Goal: Task Accomplishment & Management: Use online tool/utility

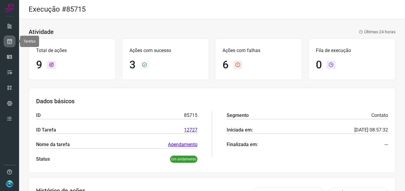
click at [12, 38] on icon at bounding box center [10, 41] width 6 height 6
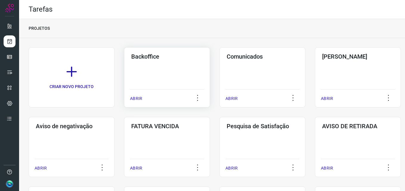
click at [162, 76] on div "Backoffice ABRIR" at bounding box center [167, 77] width 86 height 60
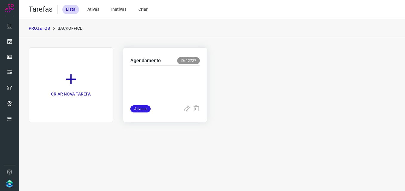
click at [175, 82] on p at bounding box center [165, 84] width 70 height 30
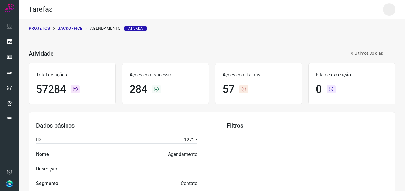
click at [383, 12] on icon at bounding box center [389, 9] width 13 height 13
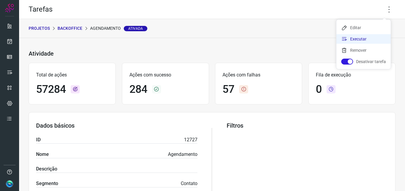
click at [359, 39] on li "Executar" at bounding box center [363, 39] width 54 height 10
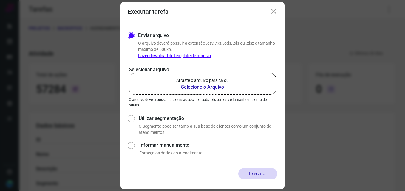
click at [189, 84] on b "Selecione o Arquivo" at bounding box center [202, 87] width 52 height 7
click at [0, 0] on input "Arraste o arquivo para cá ou Selecione o Arquivo" at bounding box center [0, 0] width 0 height 0
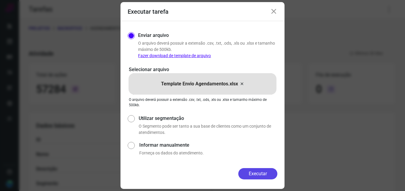
click at [261, 174] on button "Executar" at bounding box center [257, 174] width 39 height 11
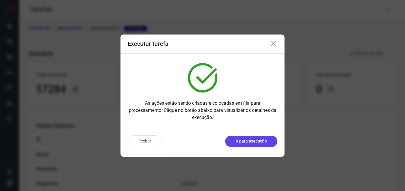
click at [262, 145] on button "Ir para execução" at bounding box center [251, 141] width 52 height 11
